Goal: Task Accomplishment & Management: Manage account settings

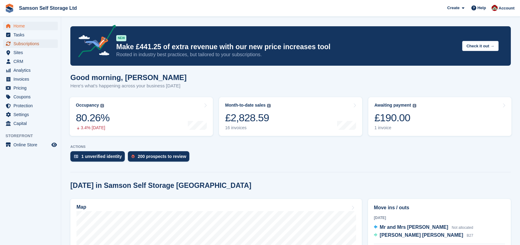
click at [32, 44] on span "Subscriptions" at bounding box center [31, 43] width 37 height 9
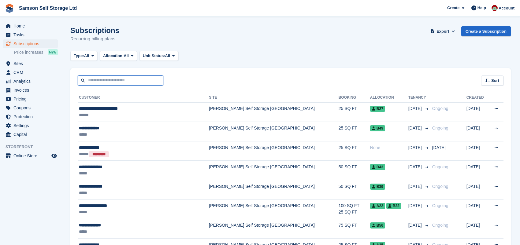
click at [145, 82] on input "text" at bounding box center [121, 81] width 86 height 10
type input "******"
